Goal: Obtain resource: Download file/media

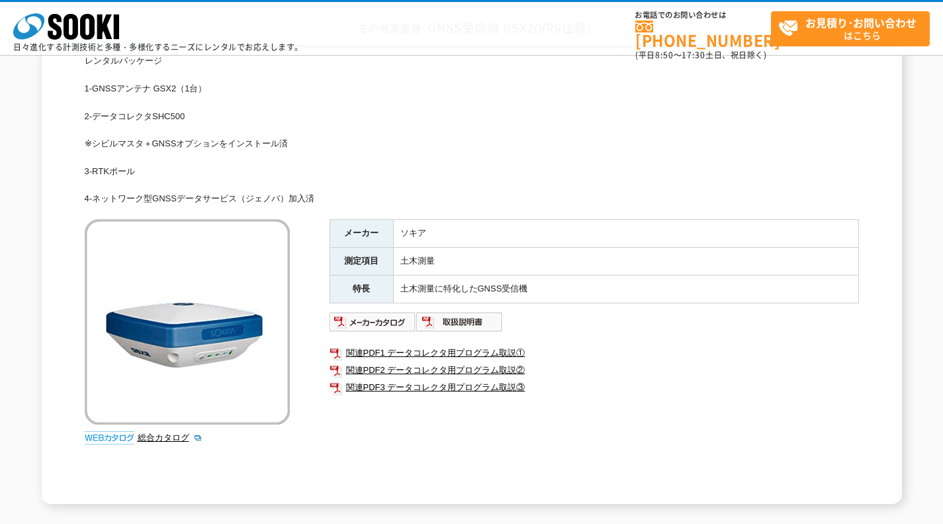
click at [453, 325] on img at bounding box center [459, 321] width 87 height 21
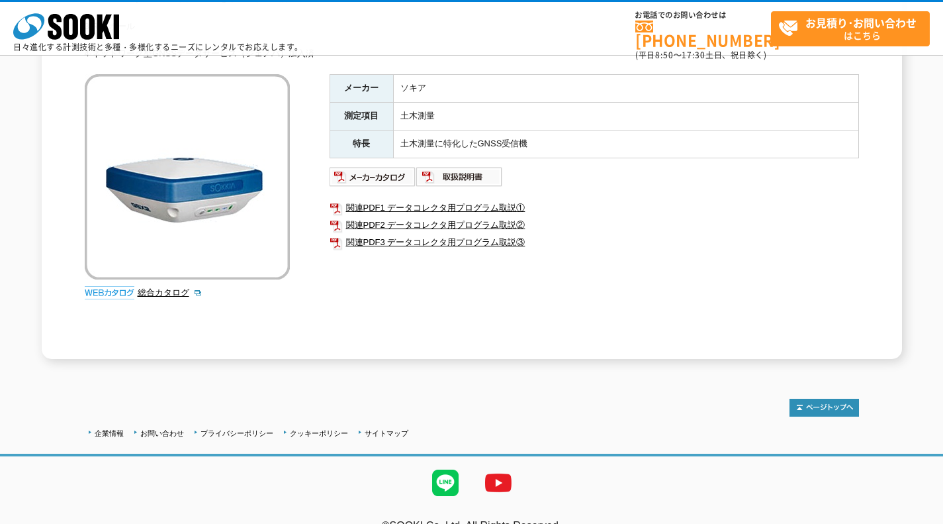
scroll to position [271, 0]
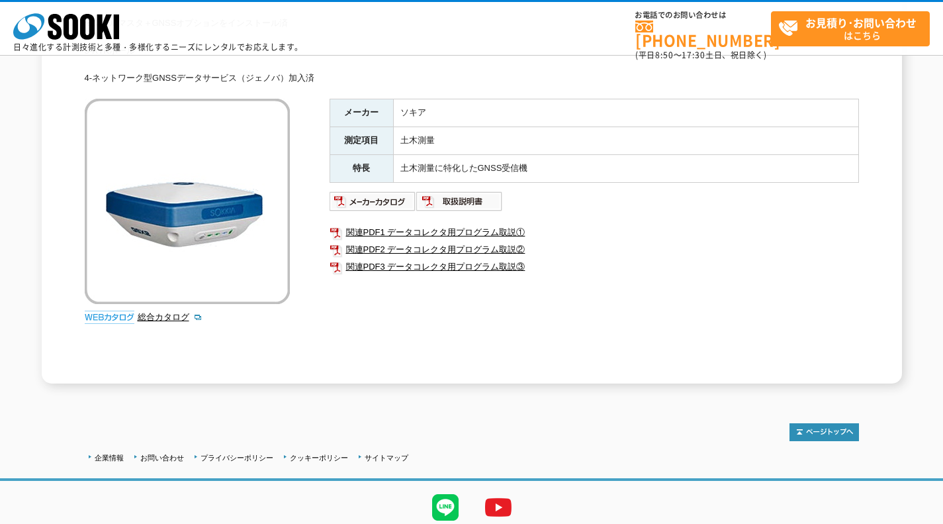
scroll to position [225, 0]
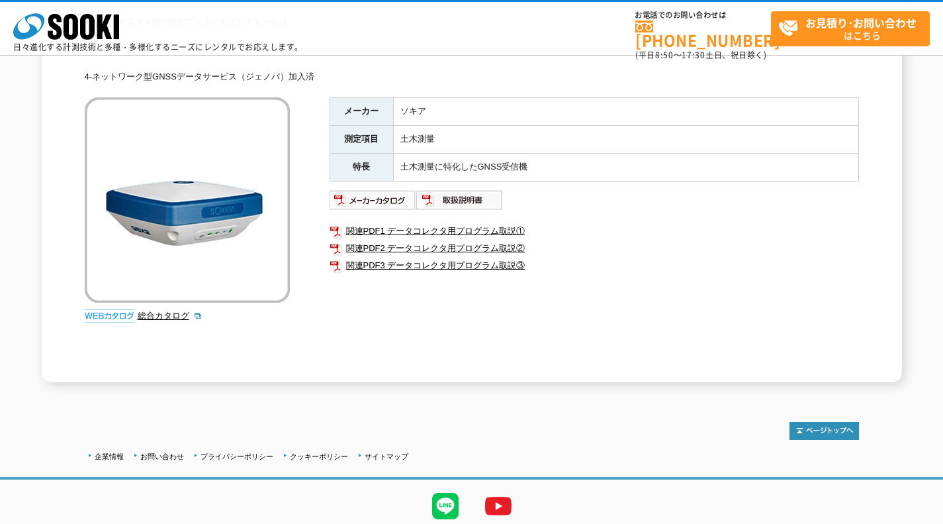
click at [497, 230] on link "関連PDF1 データコレクタ用プログラム取説①" at bounding box center [595, 230] width 530 height 17
